Goal: Task Accomplishment & Management: Use online tool/utility

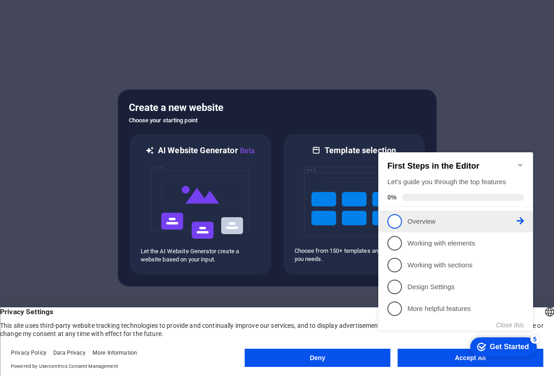
click at [393, 224] on span "1" at bounding box center [394, 221] width 15 height 15
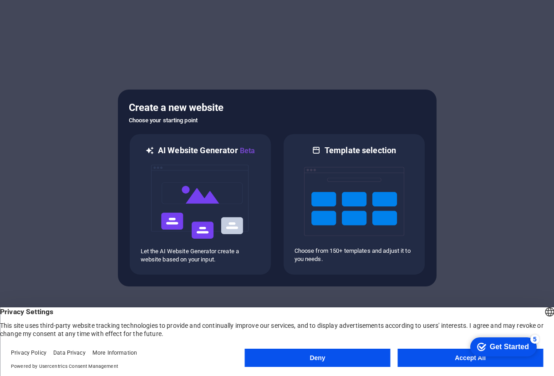
click at [419, 353] on button "Accept All" at bounding box center [470, 358] width 146 height 18
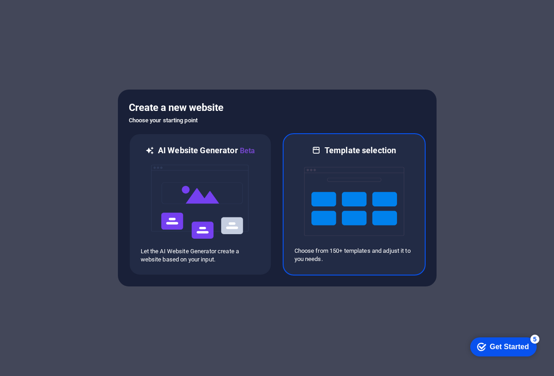
click at [324, 199] on img at bounding box center [354, 201] width 100 height 91
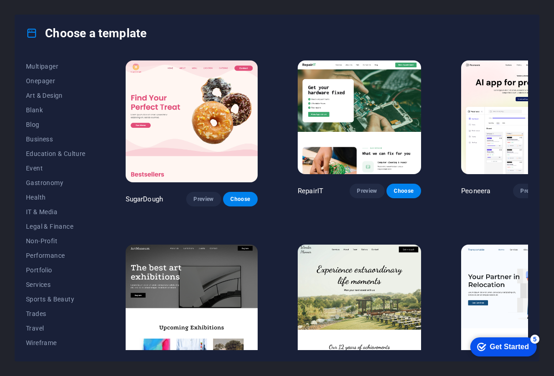
click at [194, 122] on img at bounding box center [192, 122] width 132 height 122
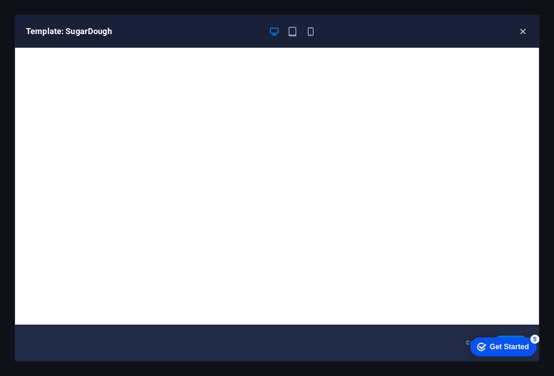
click at [522, 31] on icon "button" at bounding box center [522, 31] width 10 height 10
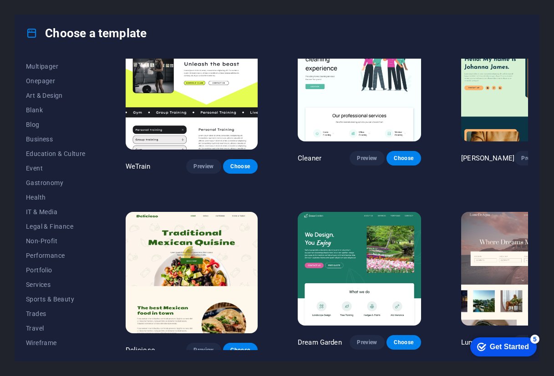
scroll to position [1181, 0]
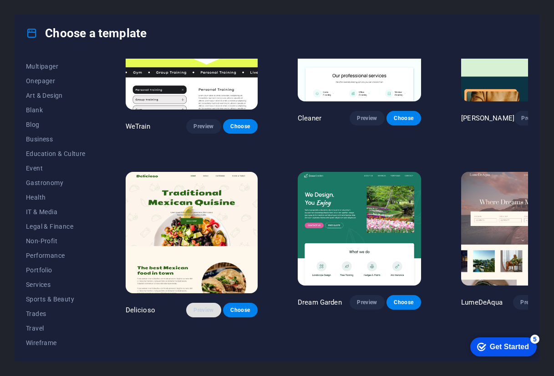
click at [193, 307] on span "Preview" at bounding box center [203, 310] width 20 height 7
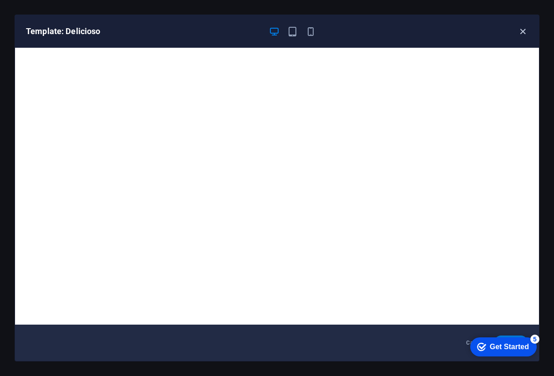
click at [522, 30] on icon "button" at bounding box center [522, 31] width 10 height 10
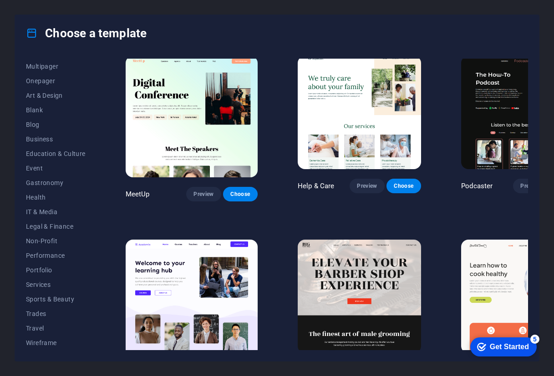
scroll to position [0, 0]
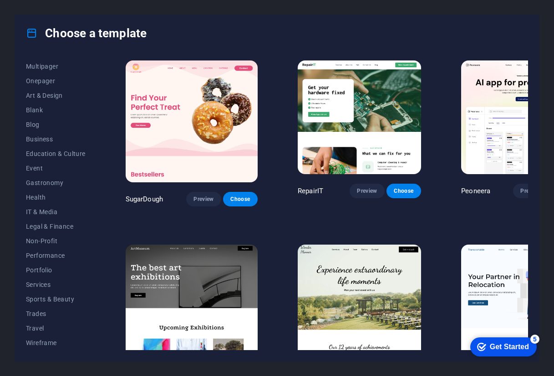
click at [189, 131] on img at bounding box center [192, 122] width 132 height 122
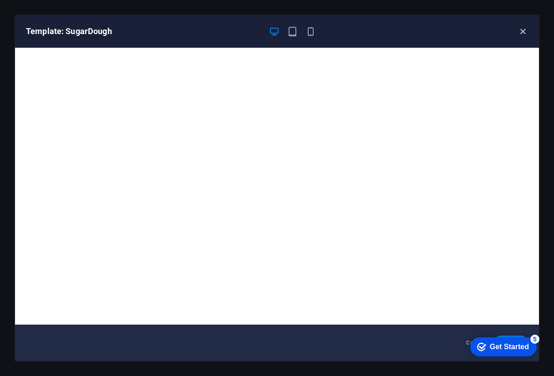
click at [521, 32] on icon "button" at bounding box center [522, 31] width 10 height 10
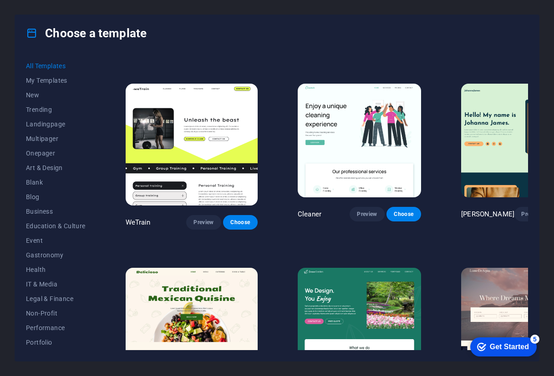
click at [190, 268] on img at bounding box center [192, 329] width 132 height 122
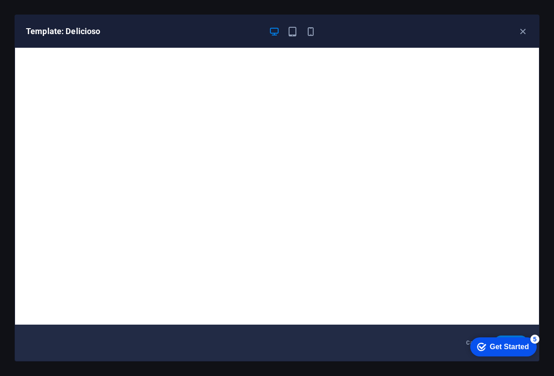
click at [520, 25] on div "Template: Delicioso" at bounding box center [277, 31] width 524 height 33
click at [521, 30] on icon "button" at bounding box center [522, 31] width 10 height 10
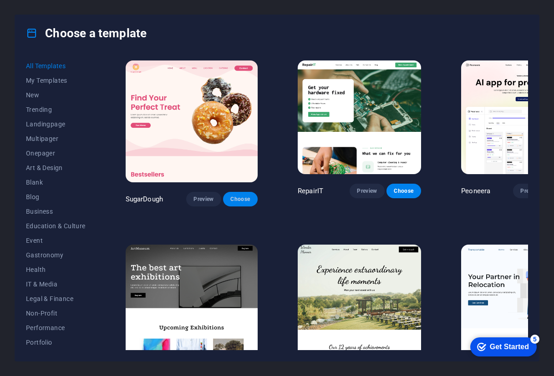
click at [230, 196] on span "Choose" at bounding box center [240, 199] width 20 height 7
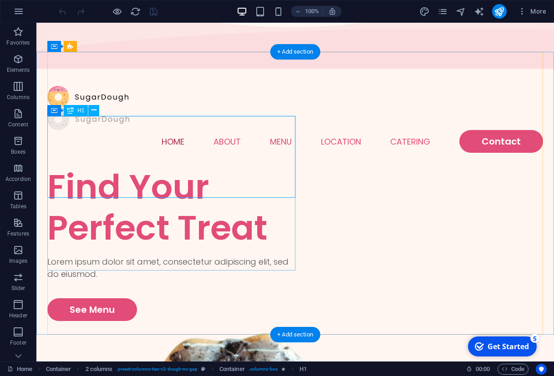
scroll to position [63, 0]
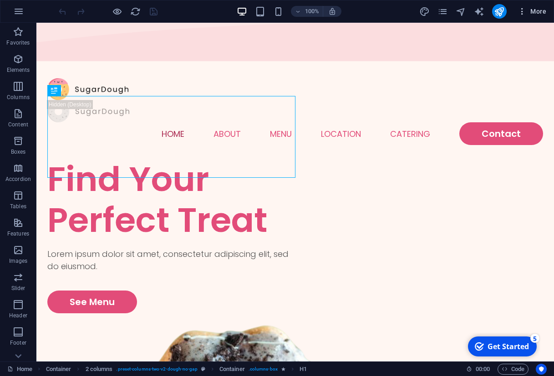
click at [522, 16] on button "More" at bounding box center [532, 11] width 36 height 15
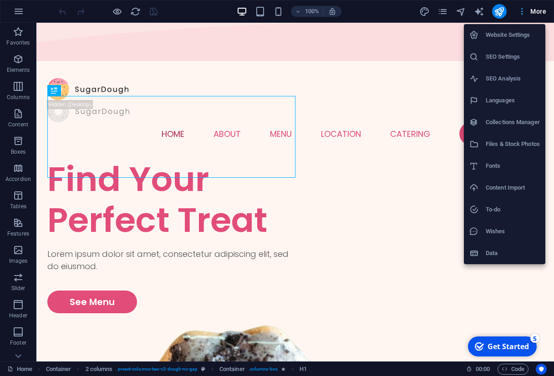
click at [522, 16] on div at bounding box center [277, 188] width 554 height 376
